Goal: Task Accomplishment & Management: Manage account settings

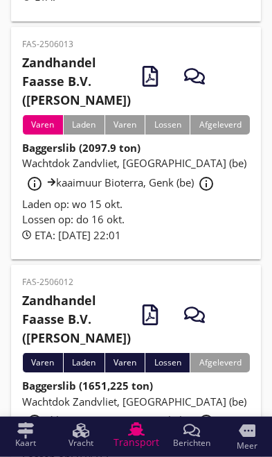
scroll to position [309, 0]
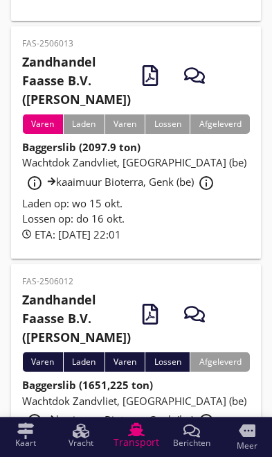
click at [80, 188] on span "Wachtdok Zandvliet, [GEOGRAPHIC_DATA] (be) info_outline kaaimuur Bioterra, Genk…" at bounding box center [134, 171] width 224 height 33
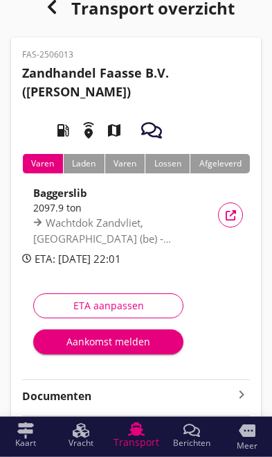
scroll to position [33, 0]
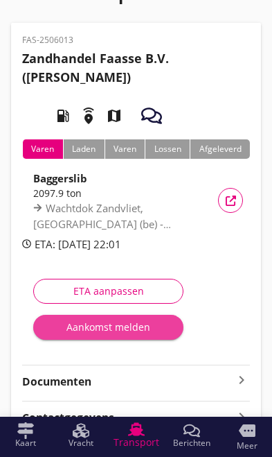
click at [87, 331] on div "Aankomst melden" at bounding box center [108, 326] width 128 height 15
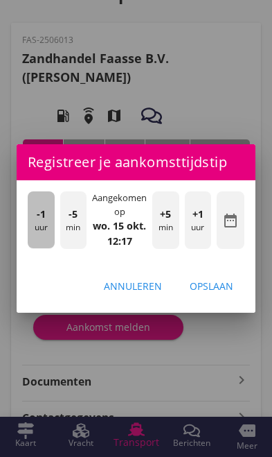
click at [35, 248] on div "-1 uur" at bounding box center [41, 219] width 27 height 57
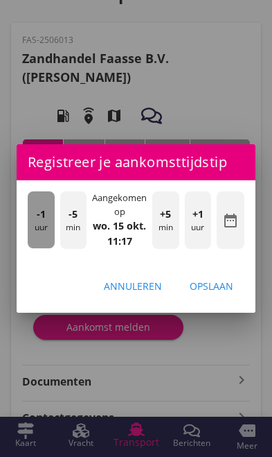
click at [45, 248] on div "-1 uur" at bounding box center [41, 219] width 27 height 57
click at [40, 222] on span "-1" at bounding box center [41, 213] width 9 height 15
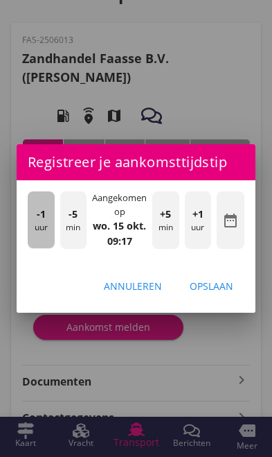
click at [42, 222] on span "-1" at bounding box center [41, 213] width 9 height 15
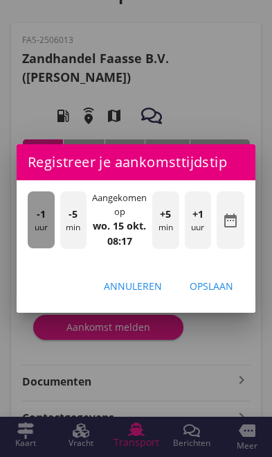
click at [38, 222] on span "-1" at bounding box center [41, 213] width 9 height 15
click at [37, 222] on span "-1" at bounding box center [41, 213] width 9 height 15
click at [35, 243] on div "-1 uur" at bounding box center [41, 219] width 27 height 57
click at [35, 245] on div "-1 uur" at bounding box center [41, 219] width 27 height 57
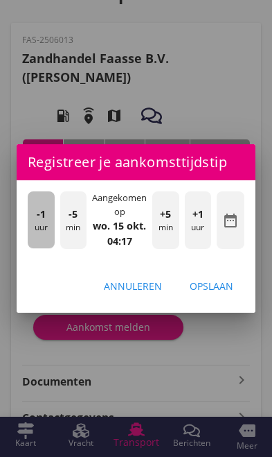
click at [32, 245] on div "-1 uur" at bounding box center [41, 219] width 27 height 57
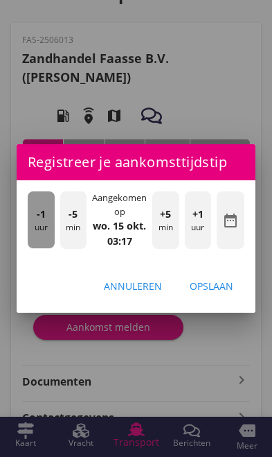
click at [35, 244] on div "-1 uur" at bounding box center [41, 219] width 27 height 57
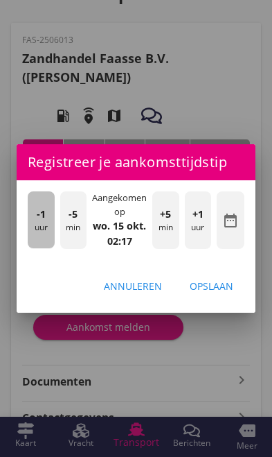
click at [28, 243] on div "-1 uur" at bounding box center [41, 219] width 27 height 57
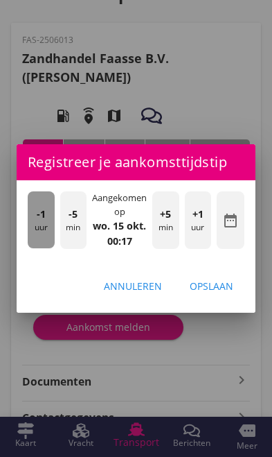
click at [39, 222] on span "-1" at bounding box center [41, 213] width 9 height 15
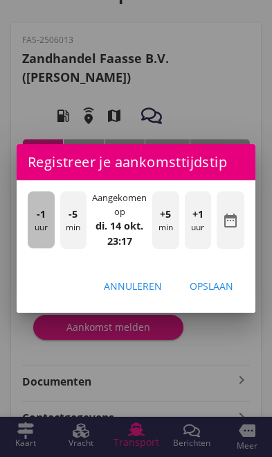
click at [45, 222] on span "-1" at bounding box center [41, 213] width 9 height 15
click at [42, 222] on span "-1" at bounding box center [41, 213] width 9 height 15
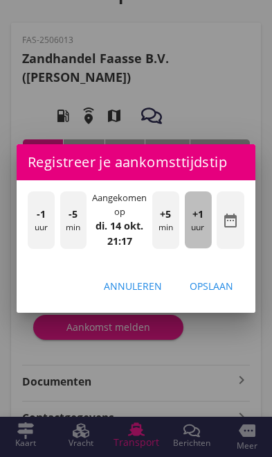
click at [195, 248] on div "+1 uur" at bounding box center [198, 219] width 27 height 57
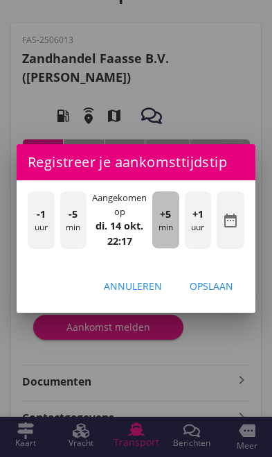
click at [168, 248] on div "+5 min" at bounding box center [165, 219] width 27 height 57
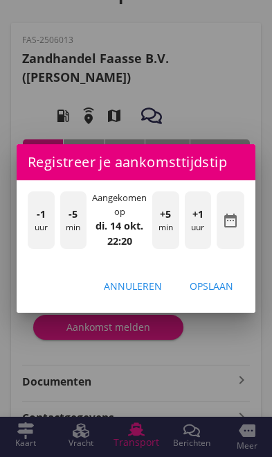
click at [162, 248] on div "+5 min" at bounding box center [165, 219] width 27 height 57
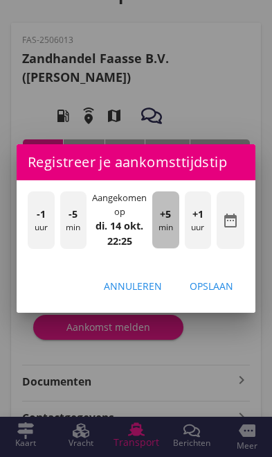
click at [166, 222] on span "+5" at bounding box center [165, 213] width 11 height 15
click at [168, 222] on span "+5" at bounding box center [165, 213] width 11 height 15
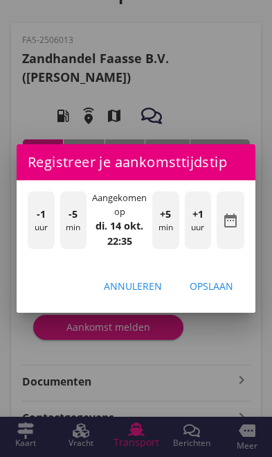
click at [231, 293] on div "Opslaan" at bounding box center [212, 286] width 44 height 15
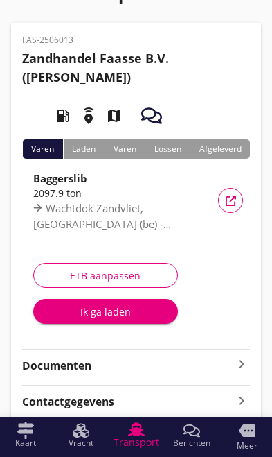
click at [85, 318] on div "Ik ga laden" at bounding box center [105, 311] width 123 height 15
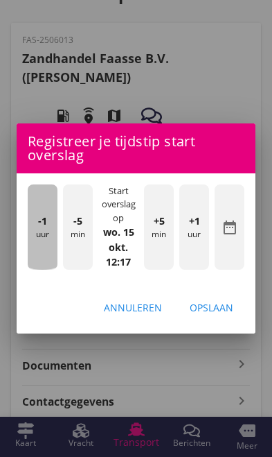
click at [40, 267] on div "-1 uur" at bounding box center [43, 226] width 30 height 85
click at [40, 265] on div "-1 uur" at bounding box center [43, 226] width 30 height 85
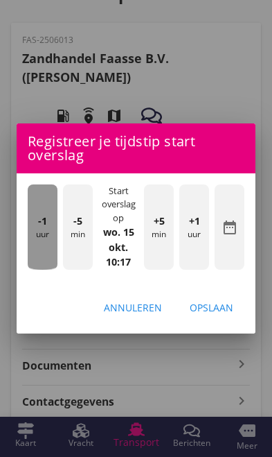
click at [43, 261] on div "-1 uur" at bounding box center [43, 226] width 30 height 85
click at [42, 260] on div "-1 uur" at bounding box center [43, 226] width 30 height 85
click at [37, 258] on div "-1 uur" at bounding box center [43, 226] width 30 height 85
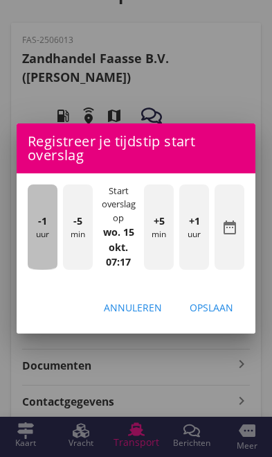
click at [35, 256] on div "-1 uur" at bounding box center [43, 226] width 30 height 85
click at [32, 254] on div "-1 uur" at bounding box center [43, 226] width 30 height 85
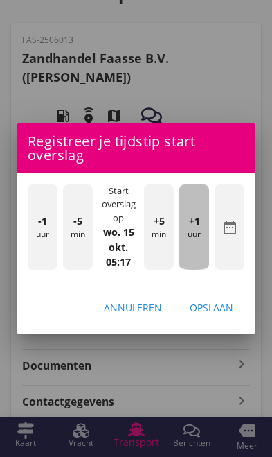
click at [201, 270] on div "+1 uur" at bounding box center [194, 226] width 30 height 85
click at [203, 270] on div "+1 uur" at bounding box center [194, 226] width 30 height 85
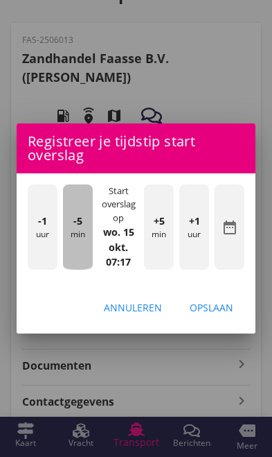
click at [72, 270] on div "-5 min" at bounding box center [78, 226] width 30 height 85
click at [71, 260] on div "-5 min" at bounding box center [78, 226] width 30 height 85
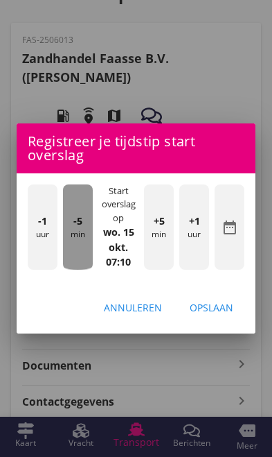
click at [73, 257] on div "-5 min" at bounding box center [78, 226] width 30 height 85
click at [69, 254] on div "-5 min" at bounding box center [78, 226] width 30 height 85
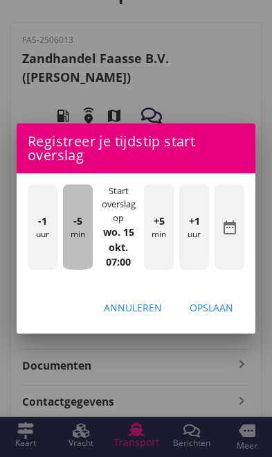
click at [67, 249] on div "-5 min" at bounding box center [78, 226] width 30 height 85
click at [78, 256] on div "-5 min" at bounding box center [78, 226] width 30 height 85
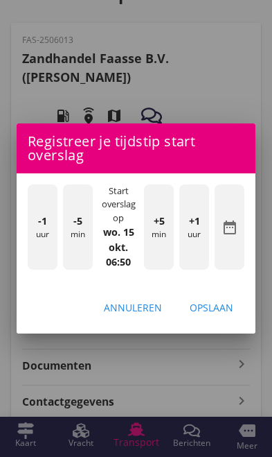
click at [223, 315] on div "Opslaan" at bounding box center [212, 307] width 44 height 15
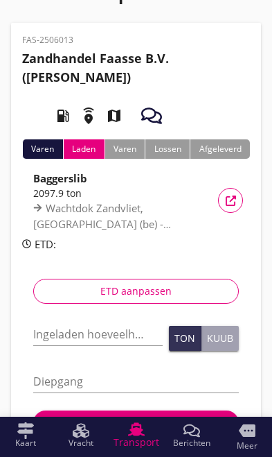
click at [69, 334] on input "Ingeladen hoeveelheid *" at bounding box center [98, 334] width 130 height 22
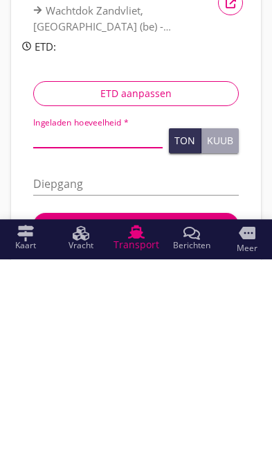
scroll to position [185, 0]
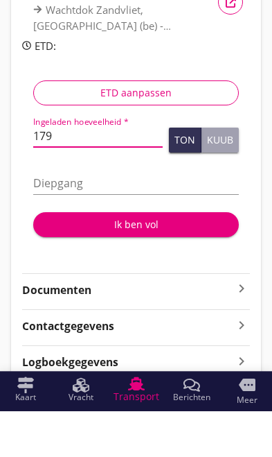
type input "1793"
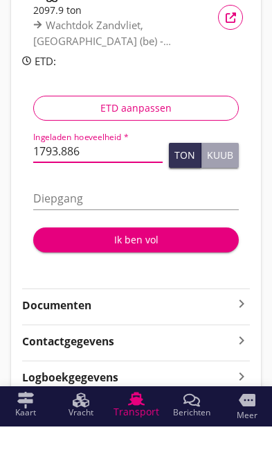
type input "1793.886"
click at [173, 218] on input "Diepgang" at bounding box center [136, 229] width 206 height 22
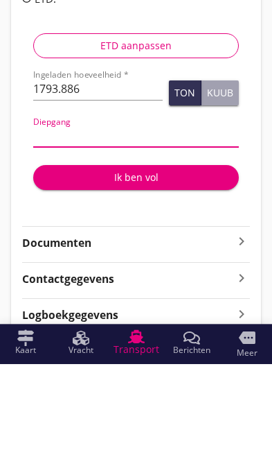
type input "2"
type input "2.9"
click at [172, 299] on div at bounding box center [136, 304] width 217 height 11
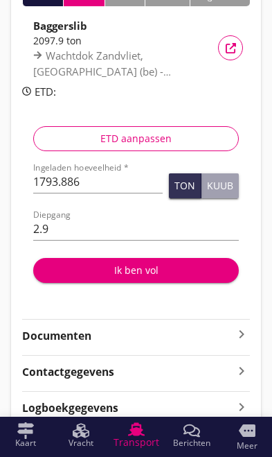
click at [148, 263] on div "Ik ben vol" at bounding box center [136, 270] width 184 height 15
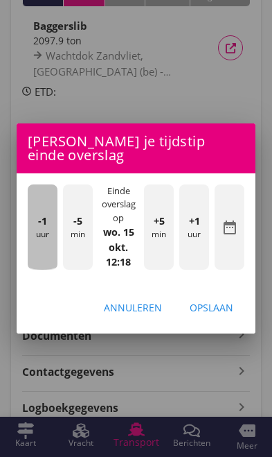
click at [43, 268] on div "-1 uur" at bounding box center [43, 226] width 30 height 85
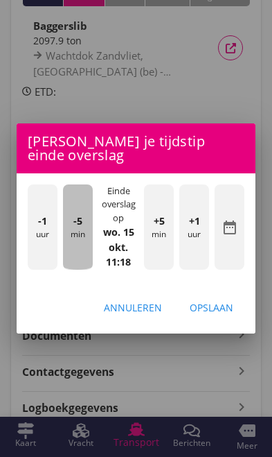
click at [67, 267] on div "-5 min" at bounding box center [78, 226] width 30 height 85
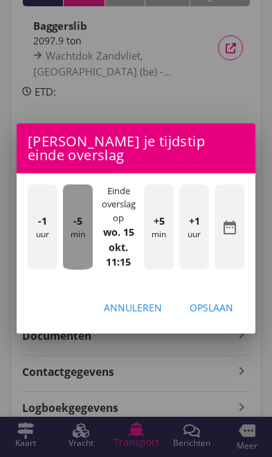
click at [66, 267] on div "-5 min" at bounding box center [78, 226] width 30 height 85
click at [67, 264] on div "-5 min" at bounding box center [78, 226] width 30 height 85
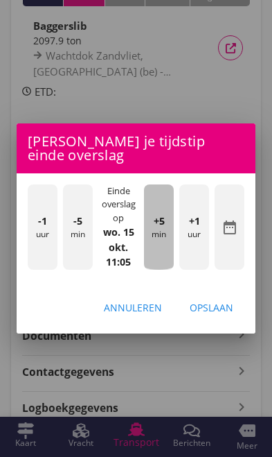
click at [168, 262] on div "+5 min" at bounding box center [159, 226] width 30 height 85
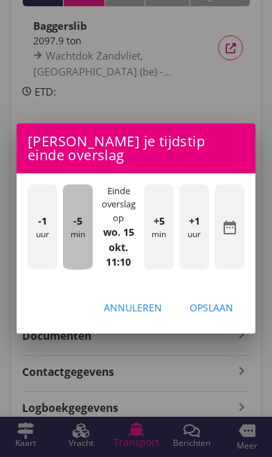
click at [77, 270] on div "-5 min" at bounding box center [78, 226] width 30 height 85
click at [67, 263] on div "-5 min" at bounding box center [78, 226] width 30 height 85
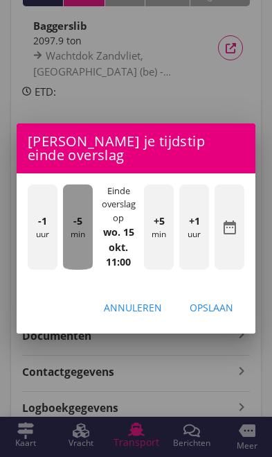
click at [69, 263] on div "-5 min" at bounding box center [78, 226] width 30 height 85
click at [67, 261] on div "-5 min" at bounding box center [78, 226] width 30 height 85
click at [64, 260] on div "-5 min" at bounding box center [78, 226] width 30 height 85
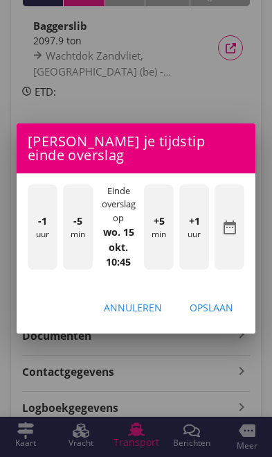
click at [224, 315] on div "Opslaan" at bounding box center [212, 307] width 44 height 15
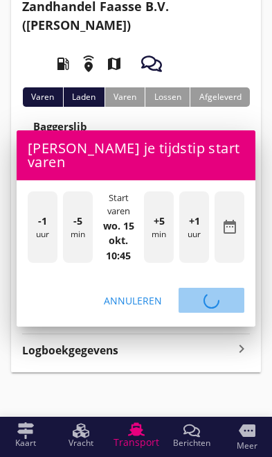
scroll to position [27, 0]
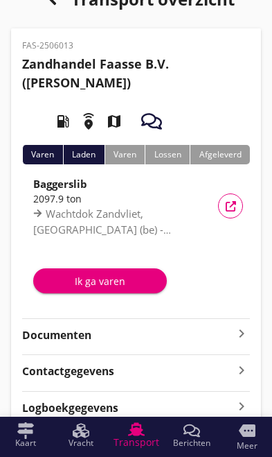
click at [82, 283] on div "Ik ga varen" at bounding box center [100, 281] width 112 height 15
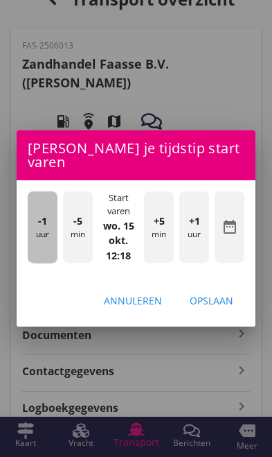
click at [41, 258] on div "-1 uur" at bounding box center [43, 227] width 30 height 72
click at [30, 256] on div "-1 uur" at bounding box center [43, 227] width 30 height 72
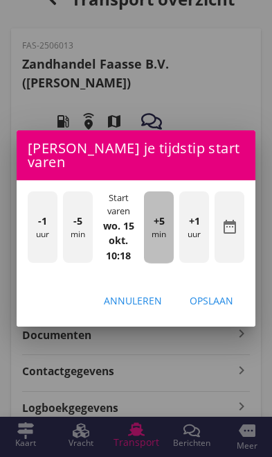
click at [159, 261] on div "+5 min" at bounding box center [159, 227] width 30 height 72
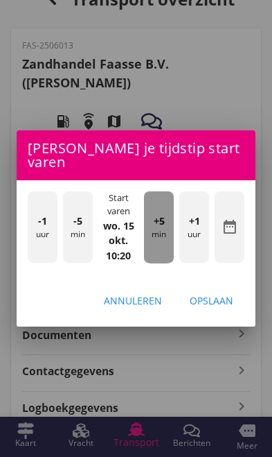
click at [164, 258] on div "+5 min" at bounding box center [159, 227] width 30 height 72
click at [165, 259] on div "+5 min" at bounding box center [159, 227] width 30 height 72
click at [164, 261] on div "+5 min" at bounding box center [159, 227] width 30 height 72
click at [164, 260] on div "+5 min" at bounding box center [159, 227] width 30 height 72
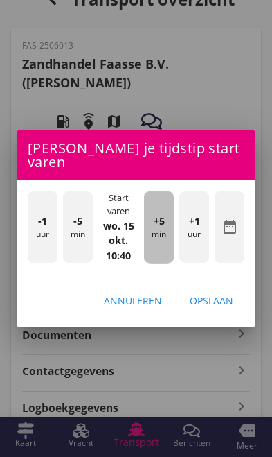
click at [166, 261] on div "+5 min" at bounding box center [159, 227] width 30 height 72
click at [167, 257] on div "+5 min" at bounding box center [159, 227] width 30 height 72
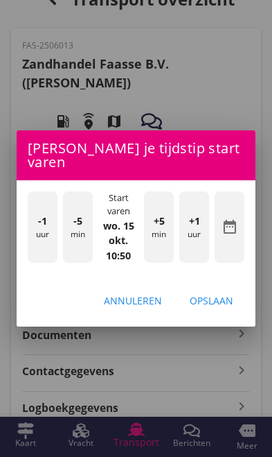
click at [222, 308] on div "Opslaan" at bounding box center [212, 300] width 44 height 15
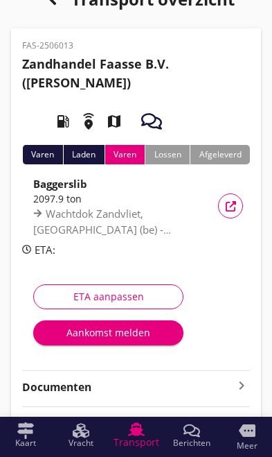
click at [88, 299] on div "ETA aanpassen" at bounding box center [108, 296] width 127 height 15
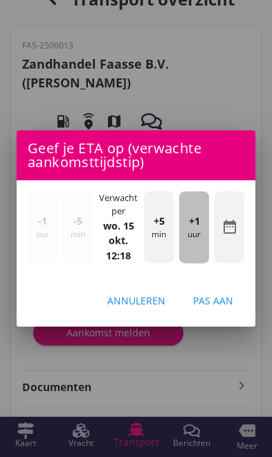
click at [197, 263] on div "+1 uur" at bounding box center [194, 227] width 30 height 72
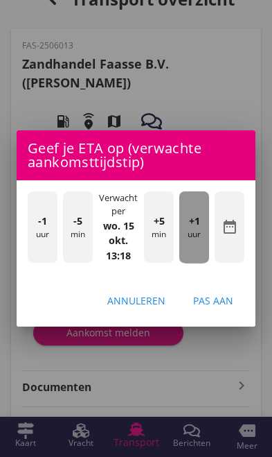
click at [191, 263] on div "+1 uur" at bounding box center [194, 227] width 30 height 72
click at [192, 263] on div "+1 uur" at bounding box center [194, 227] width 30 height 72
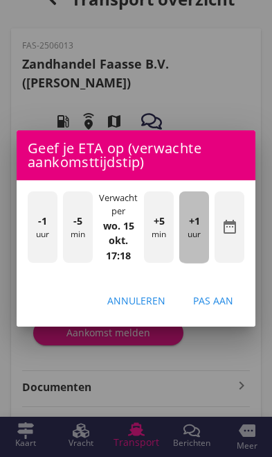
click at [193, 263] on div "+1 uur" at bounding box center [194, 227] width 30 height 72
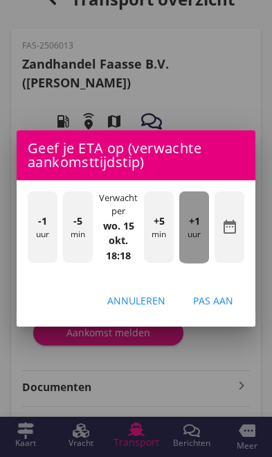
click at [193, 263] on div "+1 uur" at bounding box center [194, 227] width 30 height 72
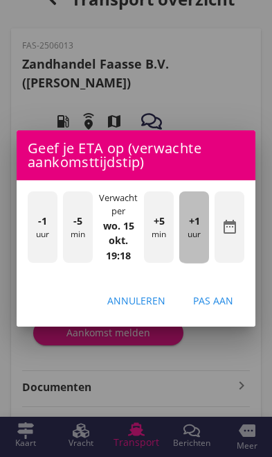
click at [199, 263] on div "+1 uur" at bounding box center [194, 227] width 30 height 72
click at [195, 260] on div "+1 uur" at bounding box center [194, 227] width 30 height 72
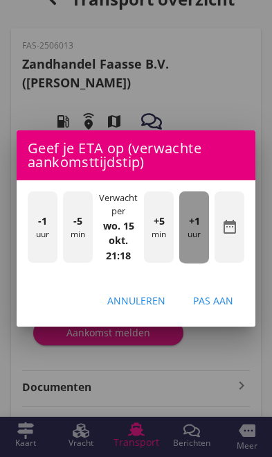
click at [197, 229] on span "+1" at bounding box center [194, 220] width 11 height 15
click at [196, 229] on span "+1" at bounding box center [194, 220] width 11 height 15
click at [195, 229] on span "+1" at bounding box center [194, 220] width 11 height 15
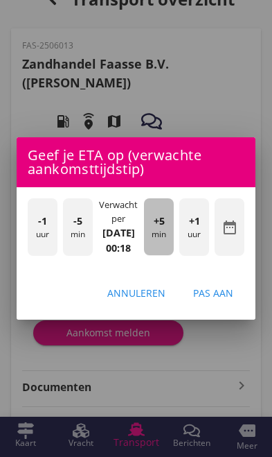
click at [165, 255] on div "+5 min" at bounding box center [159, 226] width 30 height 57
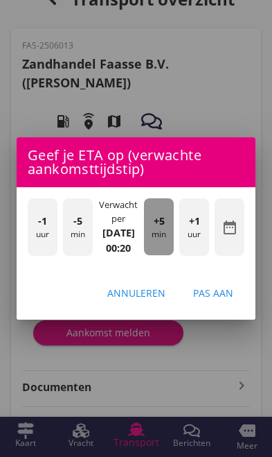
click at [167, 252] on div "+5 min" at bounding box center [159, 226] width 30 height 57
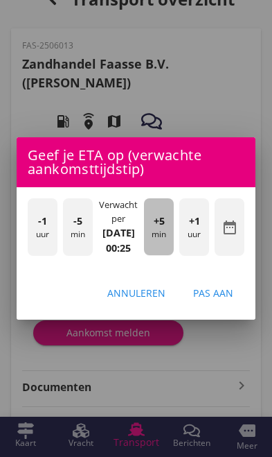
click at [166, 248] on div "+5 min" at bounding box center [159, 226] width 30 height 57
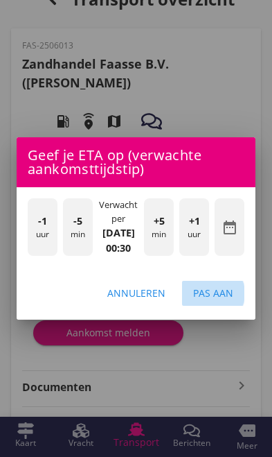
click at [222, 300] on div "Pas aan" at bounding box center [213, 292] width 40 height 15
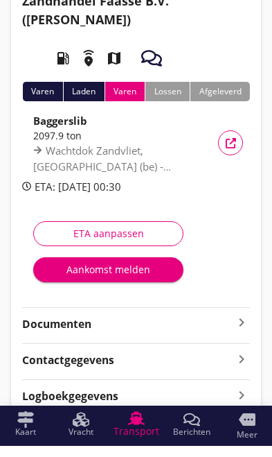
scroll to position [78, 0]
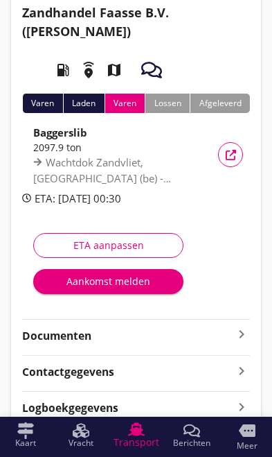
click at [236, 337] on icon "keyboard_arrow_right" at bounding box center [241, 334] width 17 height 17
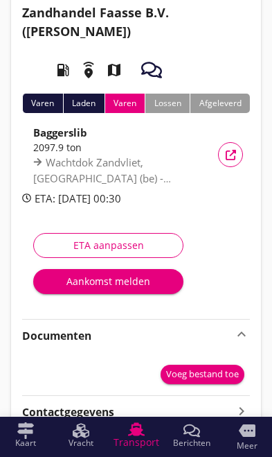
click at [210, 373] on div "Voeg bestand toe" at bounding box center [202, 374] width 73 height 14
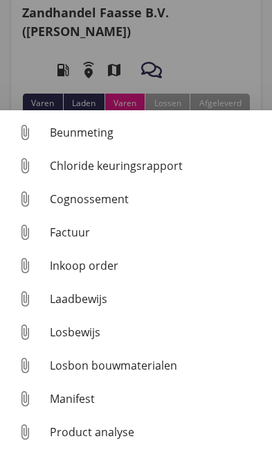
click at [94, 141] on div "Beunmeting" at bounding box center [155, 132] width 211 height 17
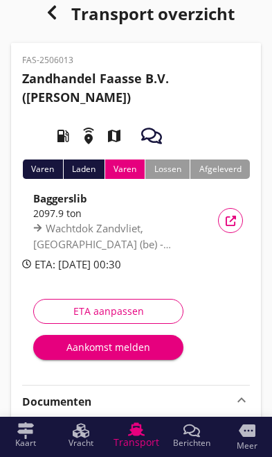
scroll to position [0, 0]
